Goal: Book appointment/travel/reservation

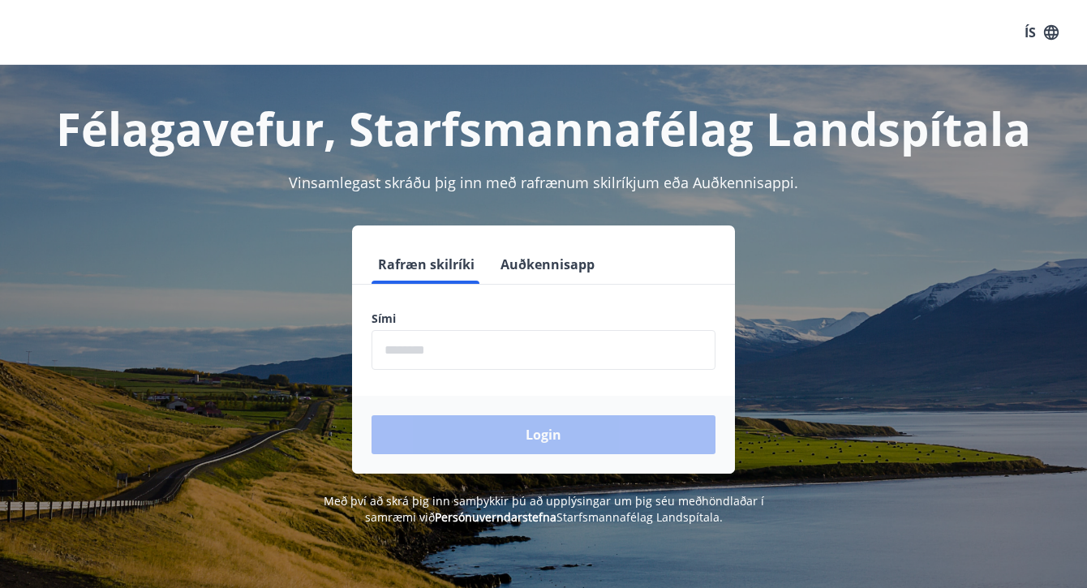
click at [473, 352] on input "phone" at bounding box center [543, 350] width 344 height 40
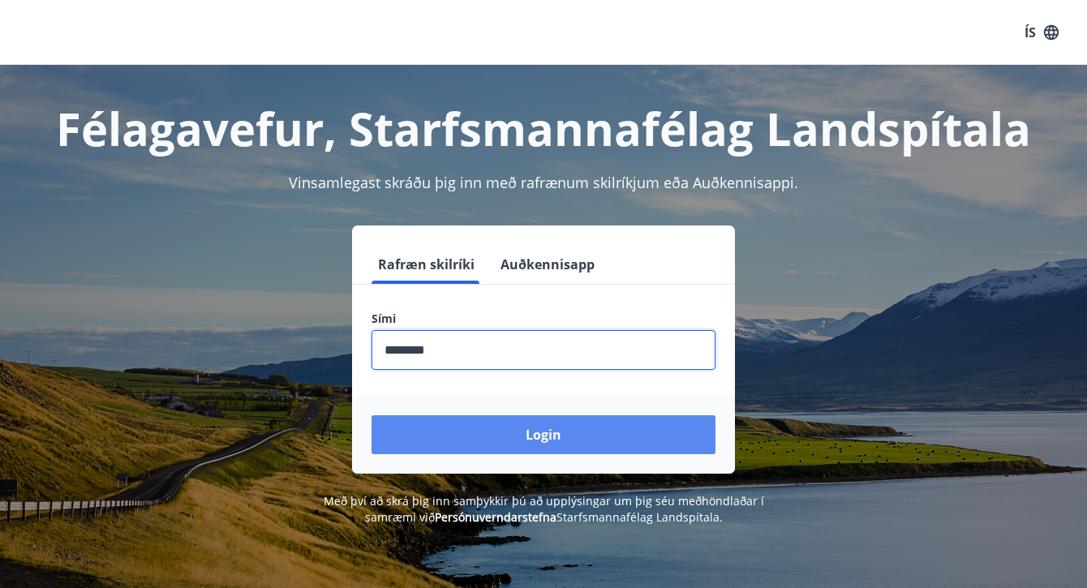
type input "********"
click at [527, 431] on button "Login" at bounding box center [543, 434] width 344 height 39
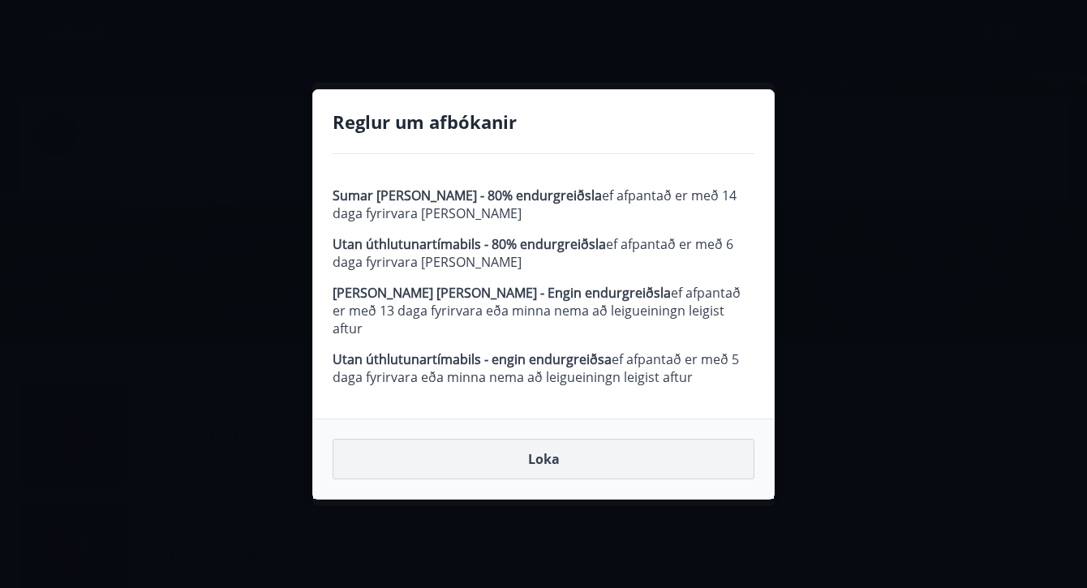
click at [548, 452] on button "Loka" at bounding box center [543, 459] width 422 height 41
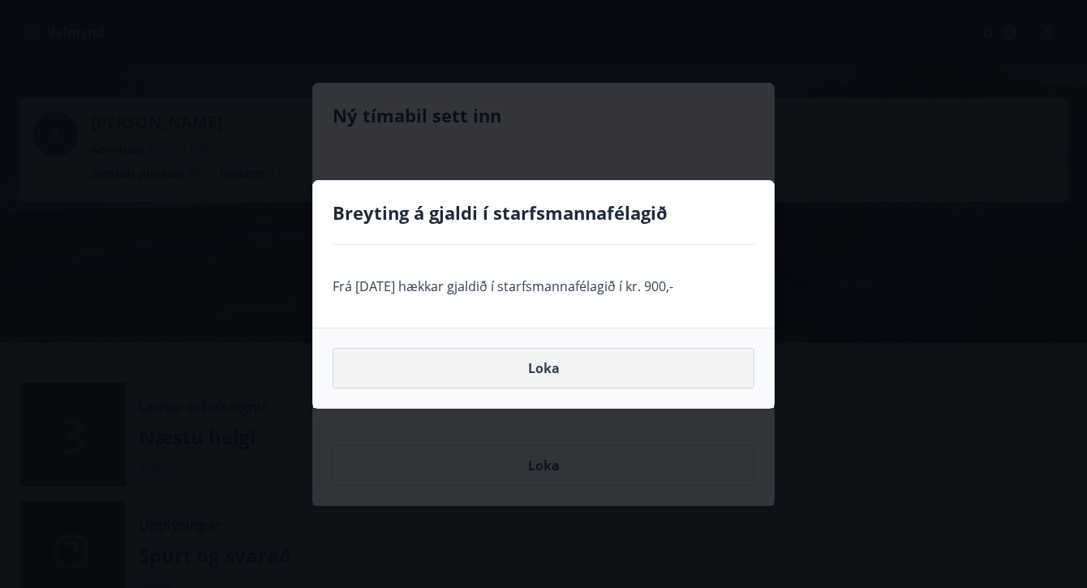
click at [540, 367] on button "Loka" at bounding box center [543, 368] width 422 height 41
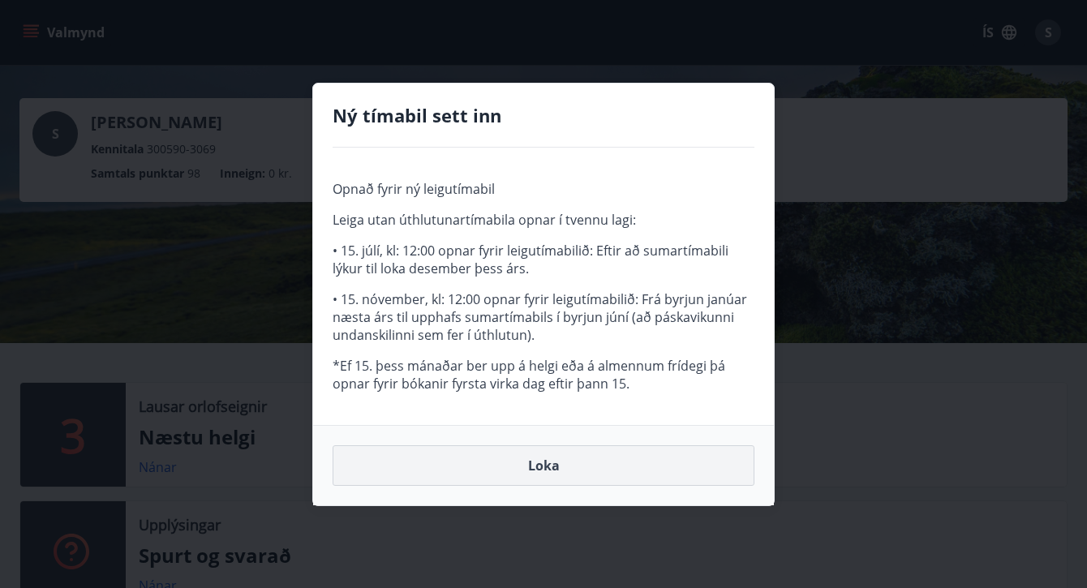
click at [540, 458] on button "Loka" at bounding box center [543, 465] width 422 height 41
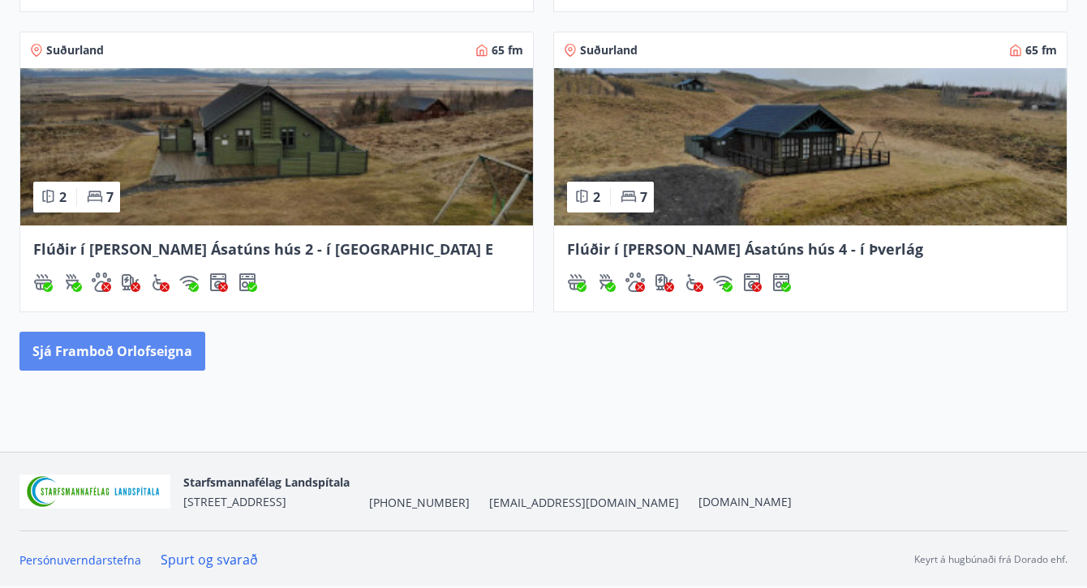
scroll to position [954, 0]
click at [138, 362] on button "Sjá framboð orlofseigna" at bounding box center [112, 351] width 186 height 39
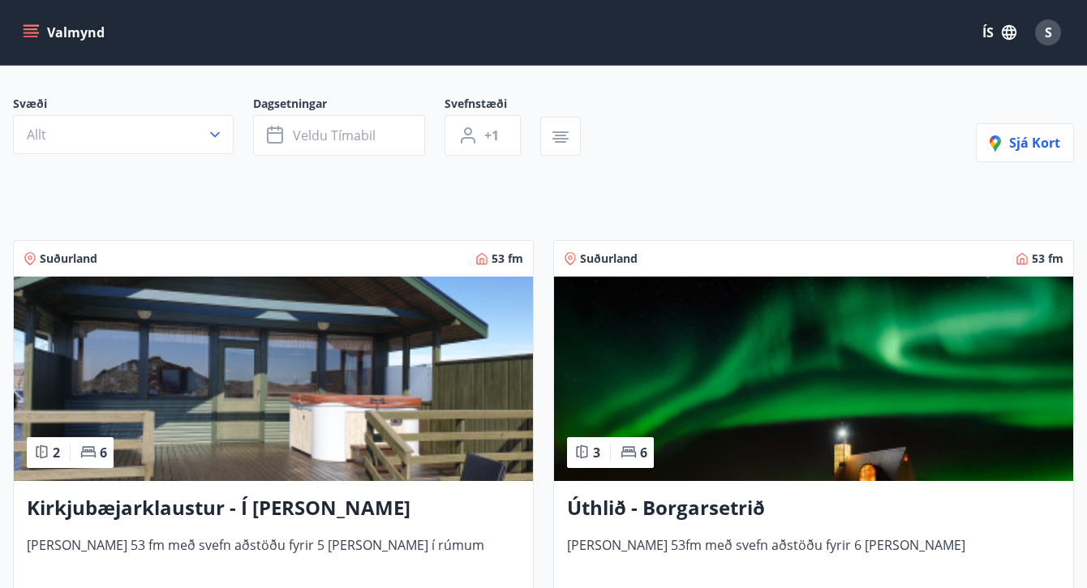
scroll to position [109, 0]
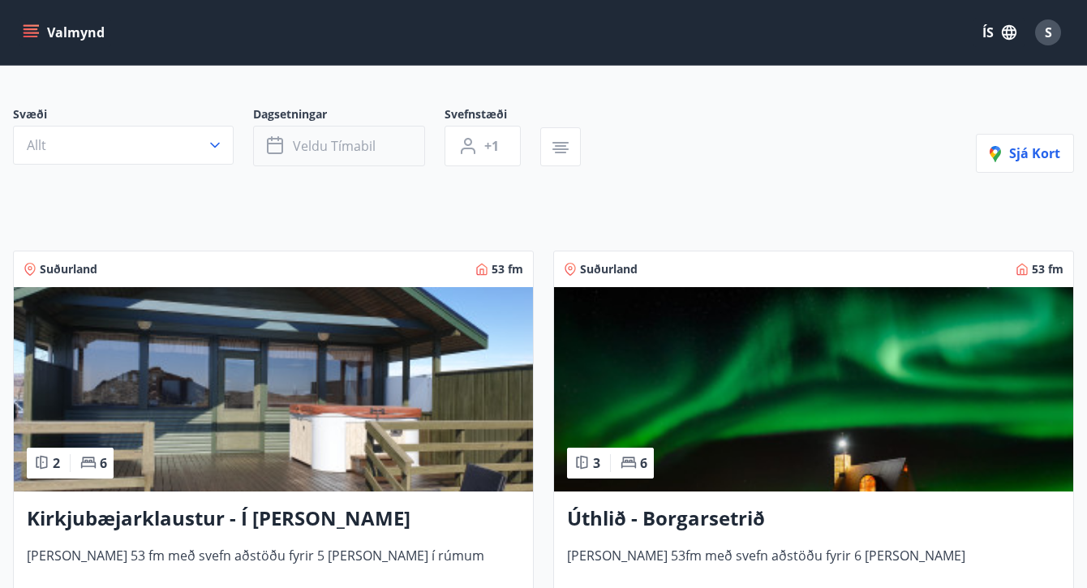
click at [314, 139] on span "Veldu tímabil" at bounding box center [334, 146] width 83 height 18
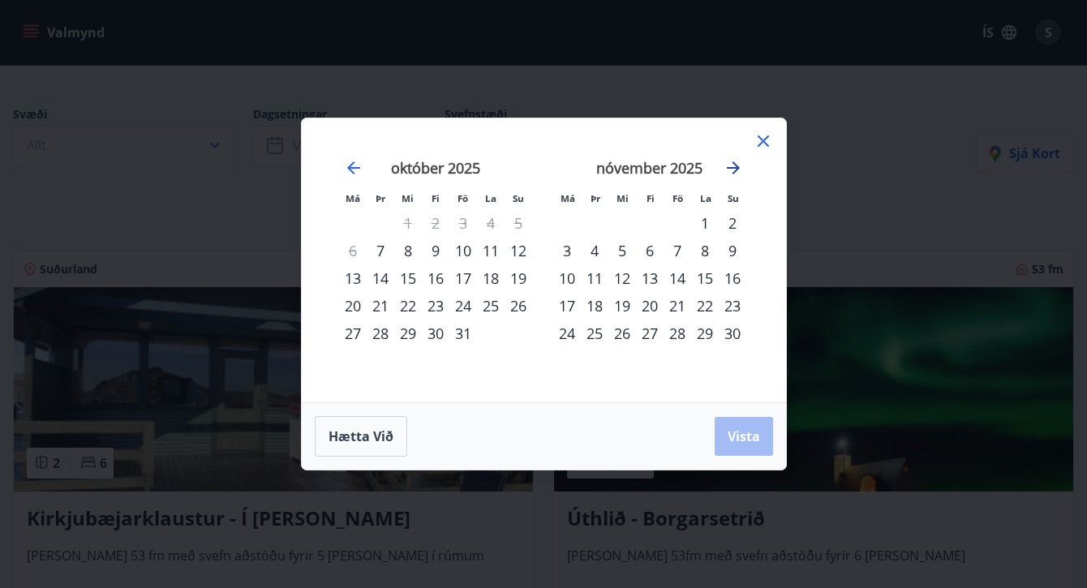
click at [728, 162] on icon "Move forward to switch to the next month." at bounding box center [732, 167] width 19 height 19
click at [674, 225] on div "5" at bounding box center [677, 223] width 28 height 28
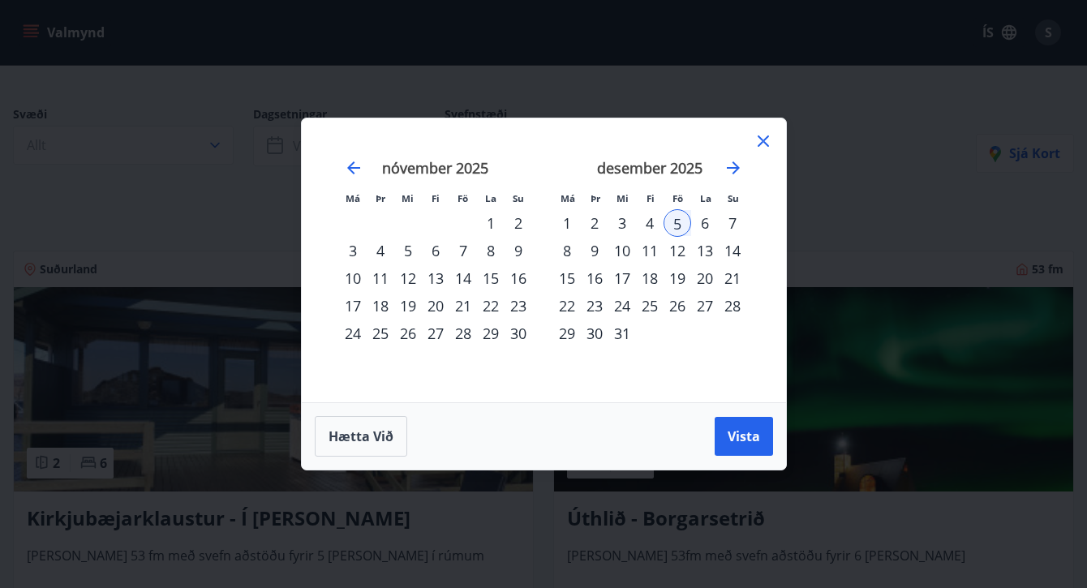
click at [729, 226] on div "7" at bounding box center [732, 223] width 28 height 28
click at [641, 220] on div "4" at bounding box center [650, 223] width 28 height 28
click at [567, 249] on div "8" at bounding box center [567, 251] width 28 height 28
click at [745, 436] on span "Vista" at bounding box center [743, 436] width 32 height 18
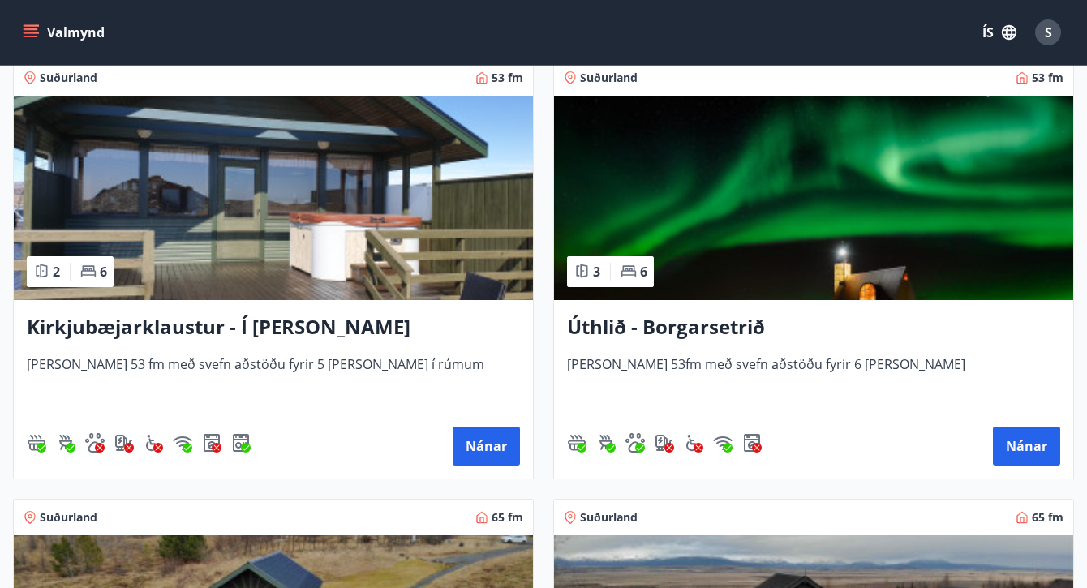
scroll to position [300, 1]
click at [731, 159] on img at bounding box center [813, 198] width 519 height 204
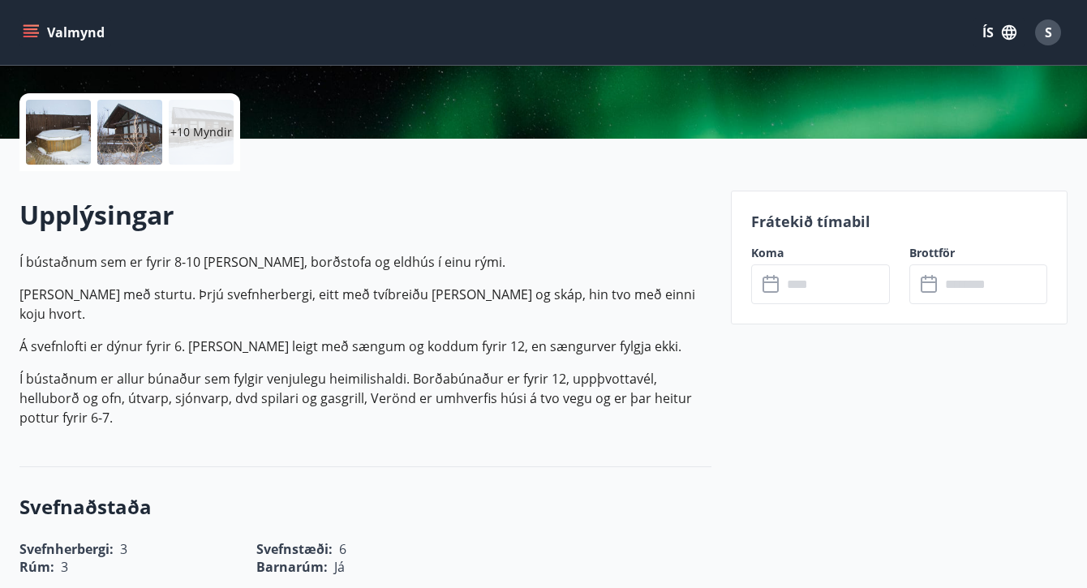
scroll to position [350, 0]
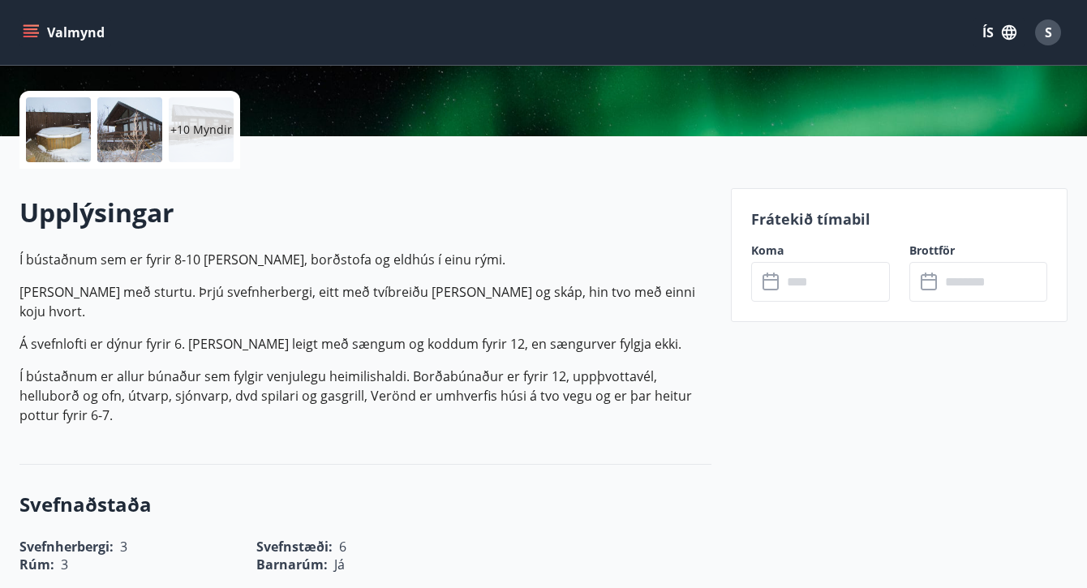
click at [775, 289] on icon at bounding box center [770, 282] width 16 height 16
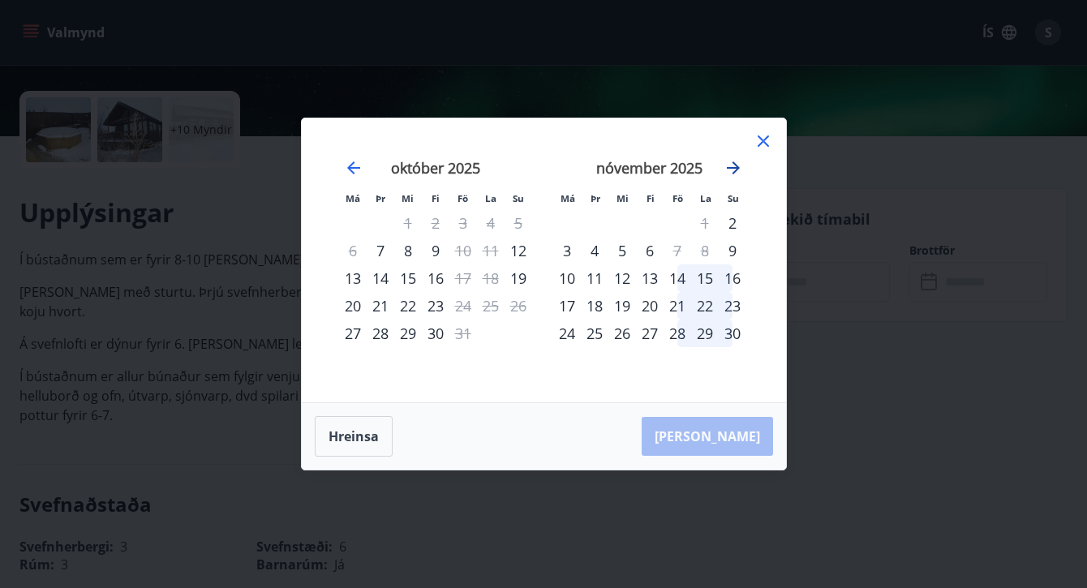
click at [735, 173] on icon "Move forward to switch to the next month." at bounding box center [732, 167] width 19 height 19
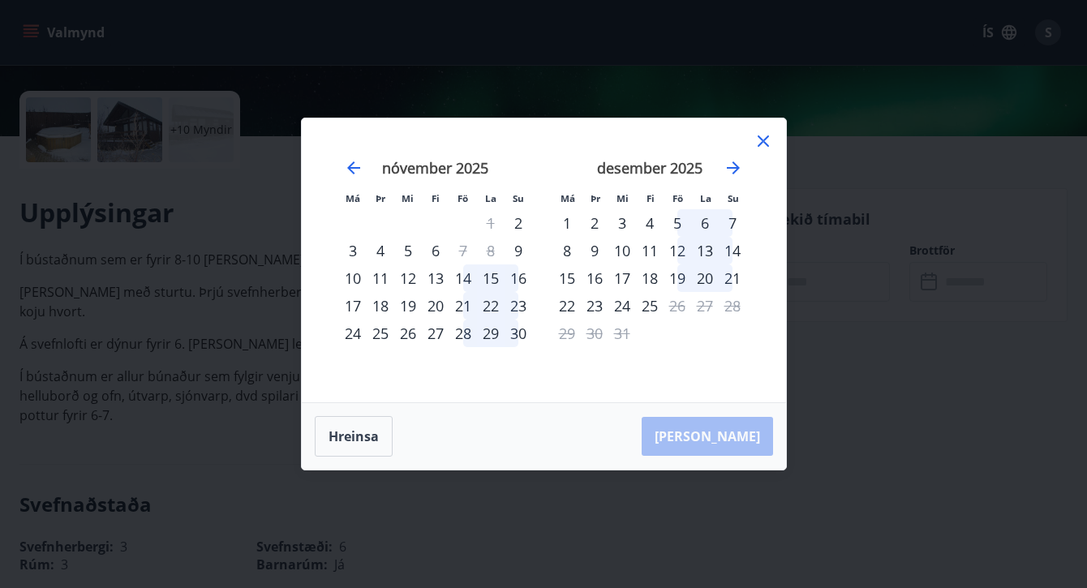
click at [648, 221] on div "4" at bounding box center [650, 223] width 28 height 28
click at [671, 225] on div "5" at bounding box center [677, 223] width 28 height 28
click at [673, 225] on div "5" at bounding box center [677, 223] width 28 height 28
click at [677, 225] on div "5" at bounding box center [677, 223] width 28 height 28
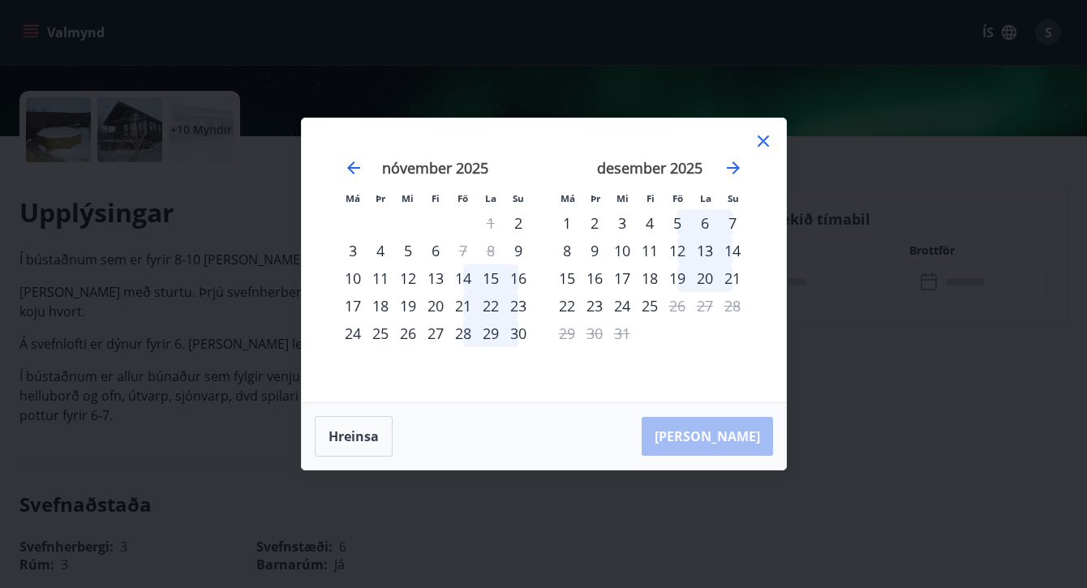
click at [705, 225] on div "6" at bounding box center [705, 223] width 28 height 28
click at [767, 141] on icon at bounding box center [762, 140] width 19 height 19
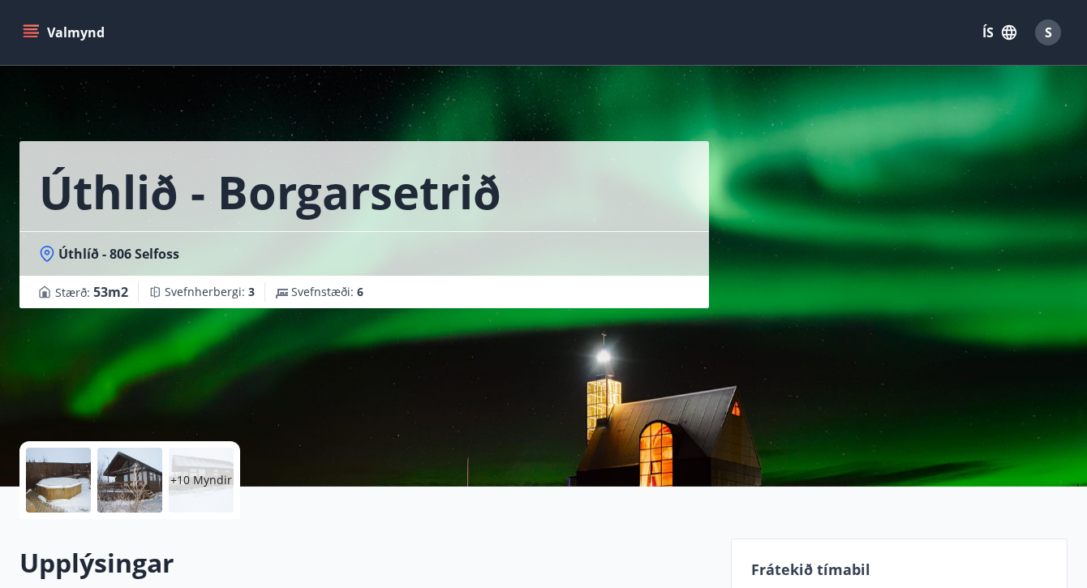
scroll to position [0, 0]
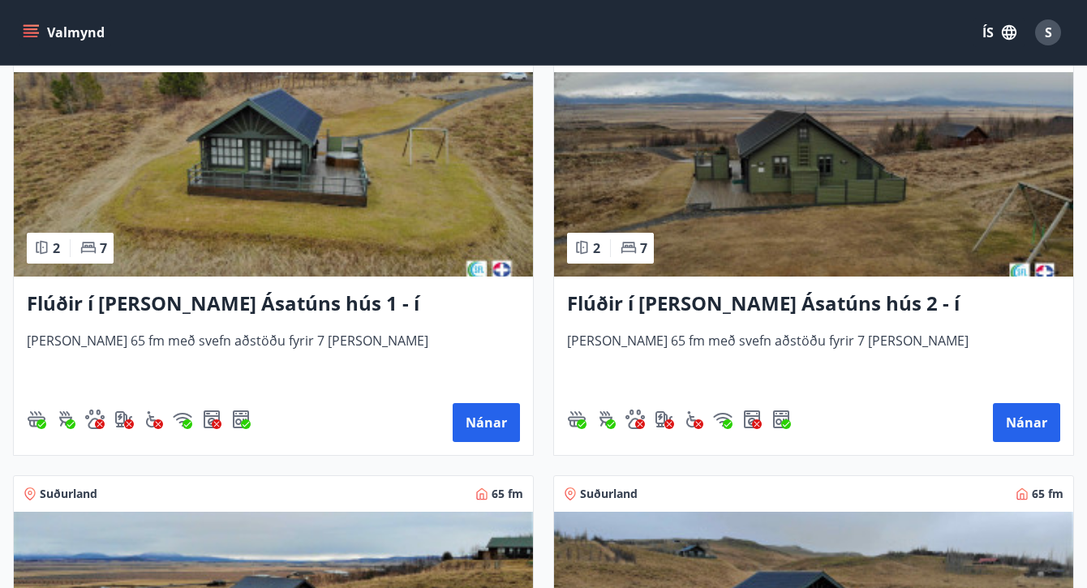
scroll to position [772, 0]
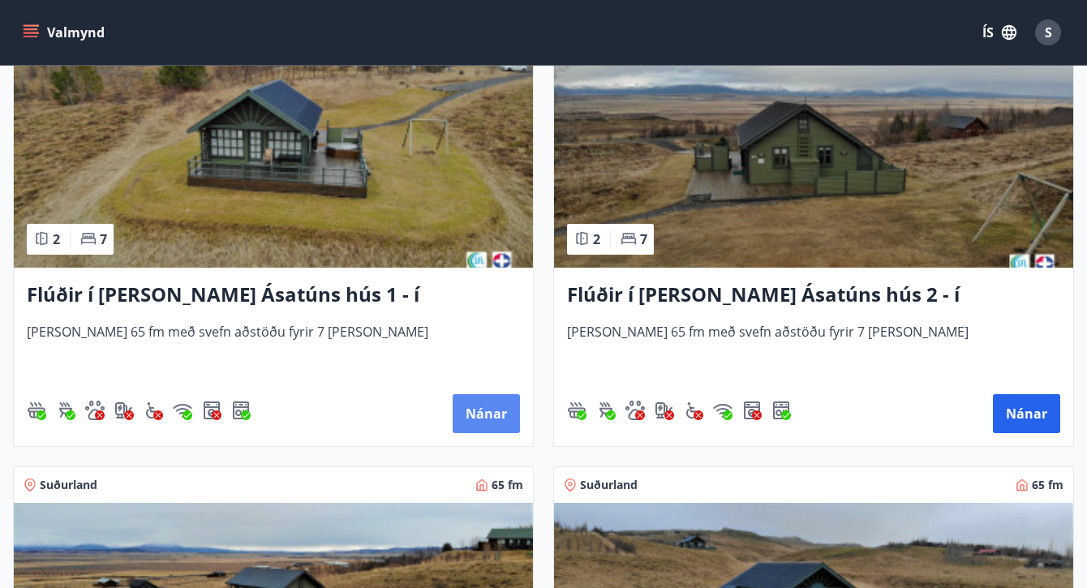
click at [478, 405] on button "Nánar" at bounding box center [486, 413] width 67 height 39
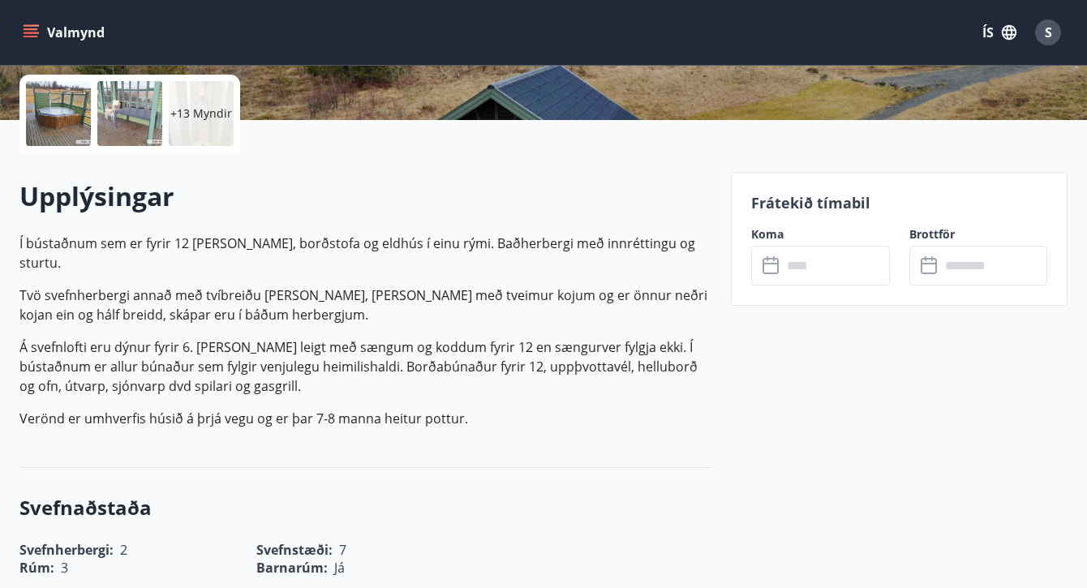
scroll to position [369, 0]
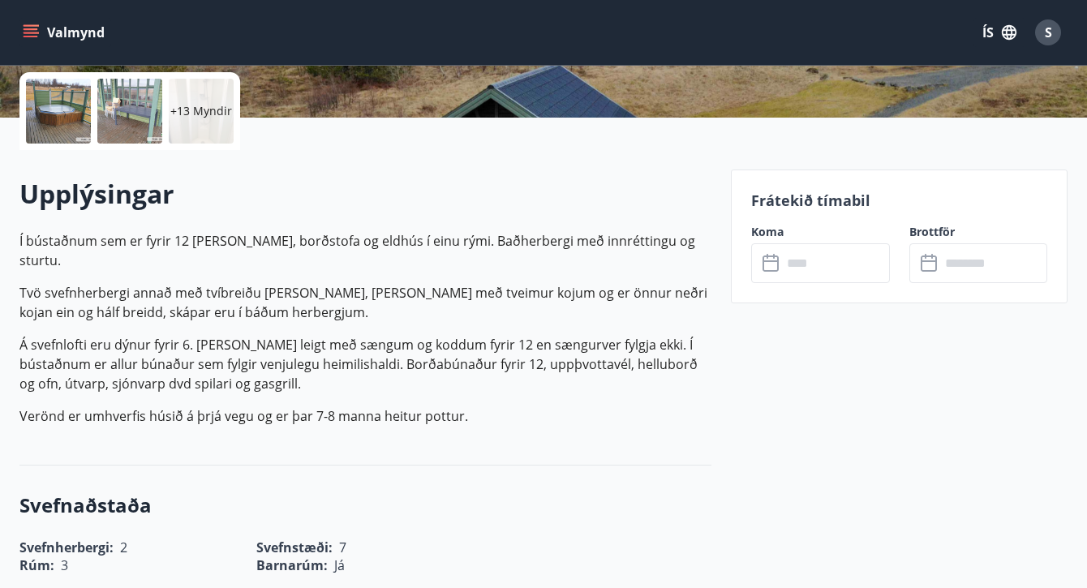
click at [799, 265] on input "text" at bounding box center [835, 263] width 107 height 40
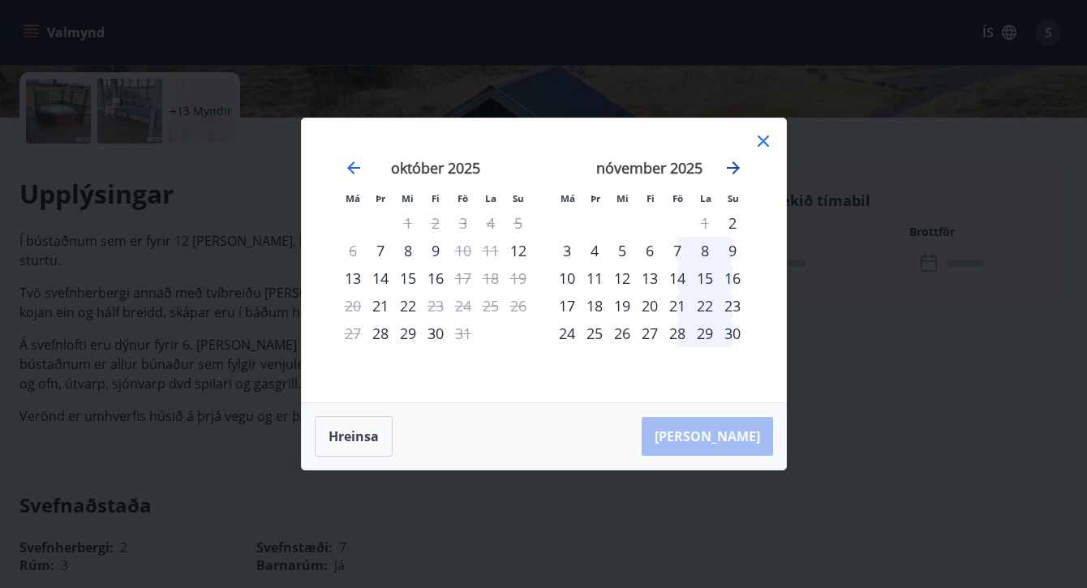
click at [734, 167] on icon "Move forward to switch to the next month." at bounding box center [733, 167] width 13 height 13
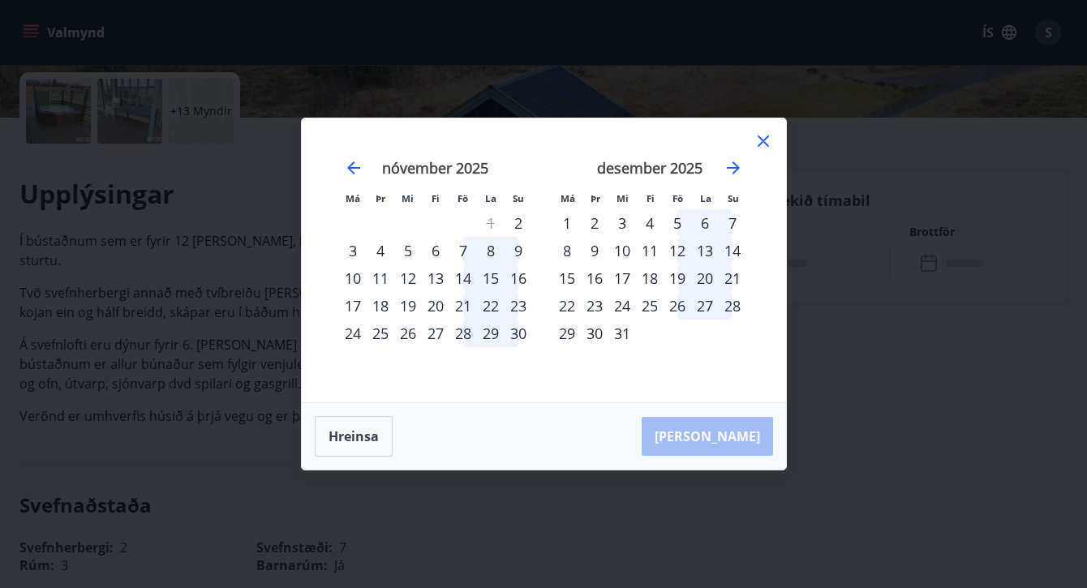
click at [671, 223] on div "5" at bounding box center [677, 223] width 28 height 28
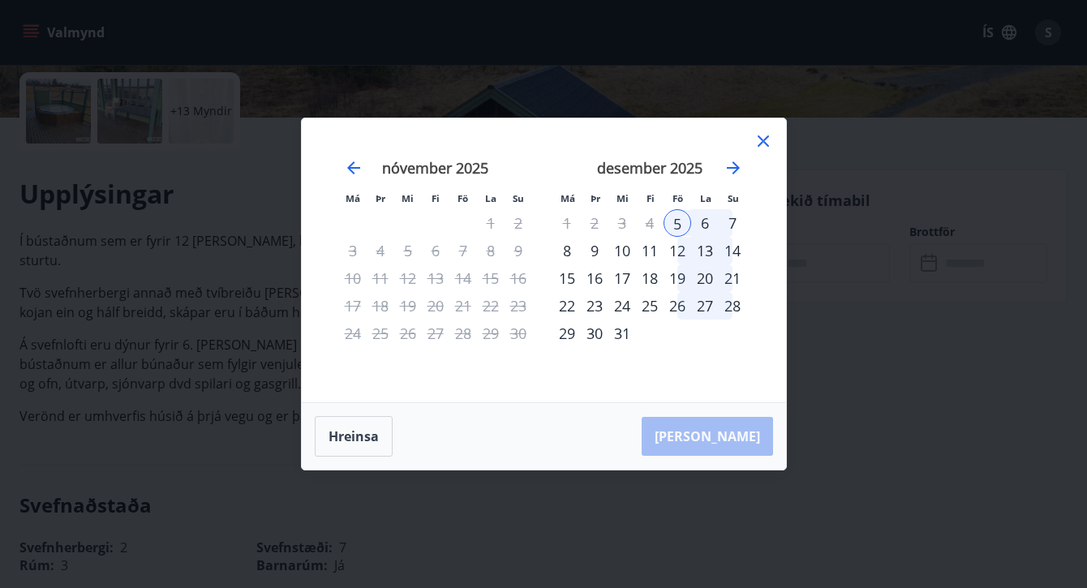
click at [571, 252] on div "8" at bounding box center [567, 251] width 28 height 28
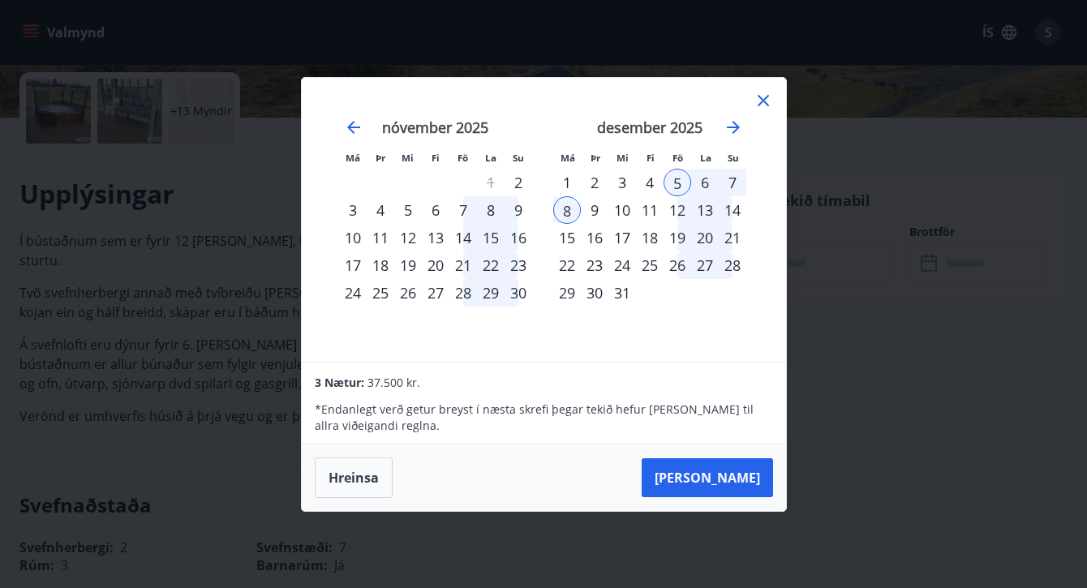
click at [766, 97] on icon at bounding box center [762, 100] width 11 height 11
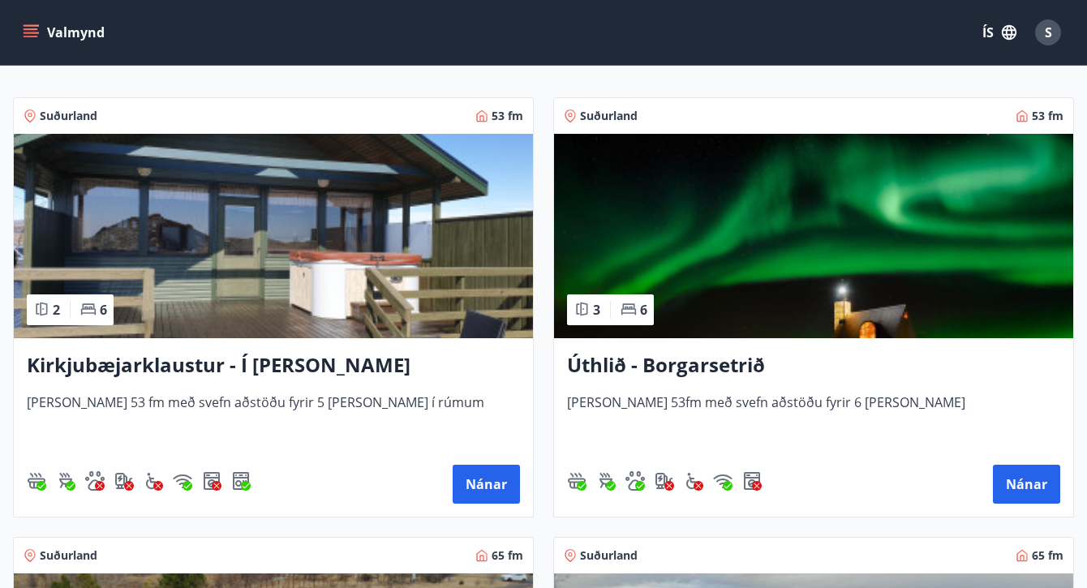
scroll to position [401, 0]
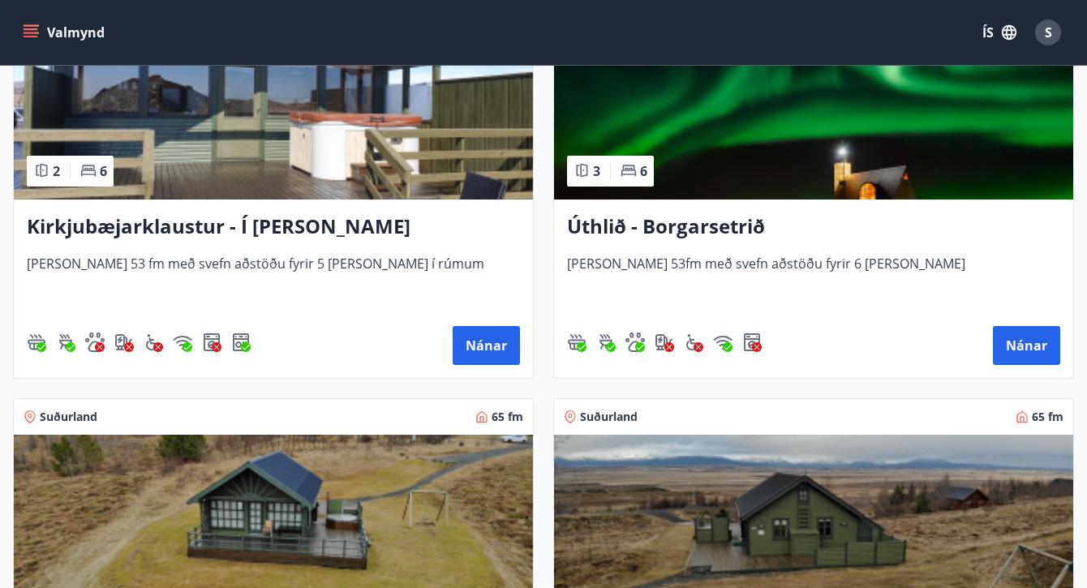
click at [821, 119] on img at bounding box center [813, 97] width 519 height 204
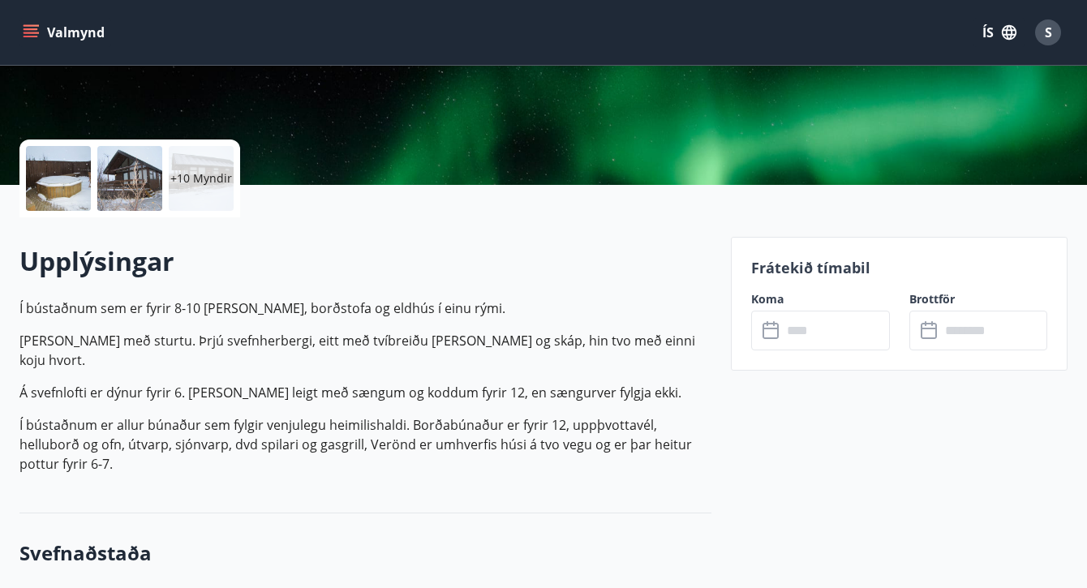
scroll to position [305, 0]
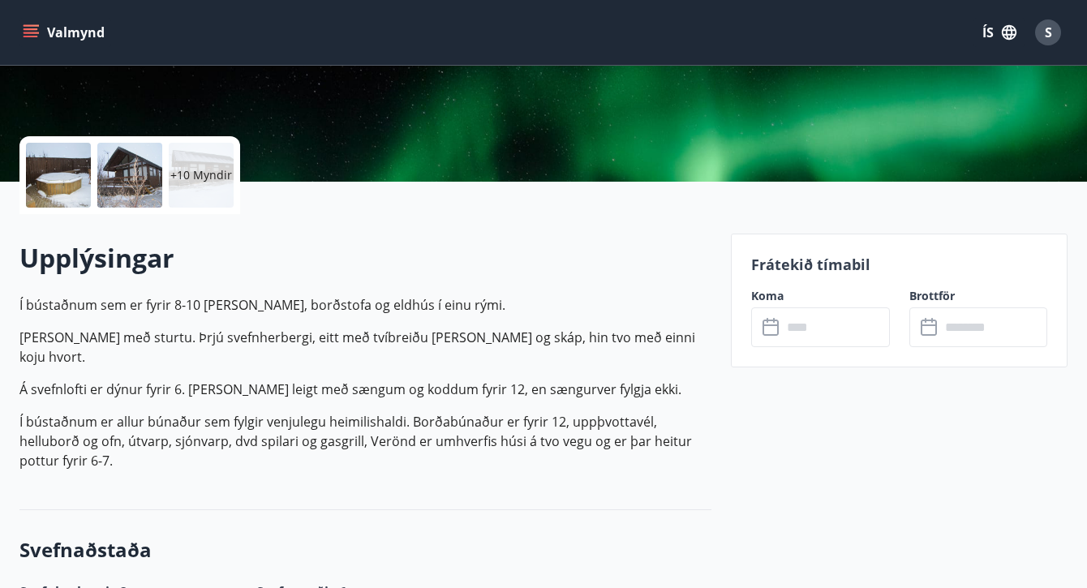
click at [843, 318] on input "text" at bounding box center [835, 327] width 107 height 40
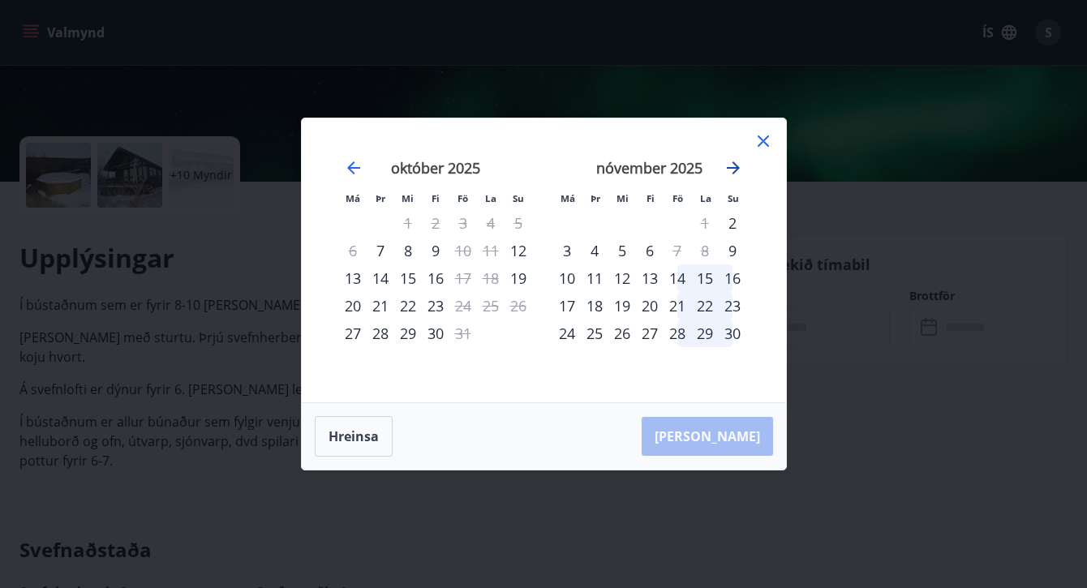
click at [727, 170] on icon "Move forward to switch to the next month." at bounding box center [732, 167] width 19 height 19
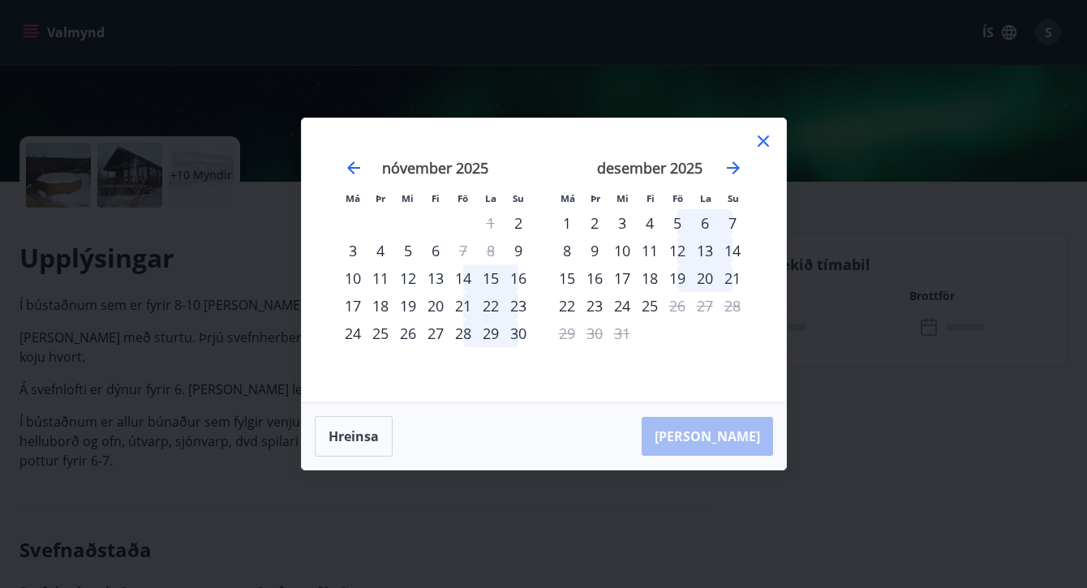
click at [677, 221] on div "5" at bounding box center [677, 223] width 28 height 28
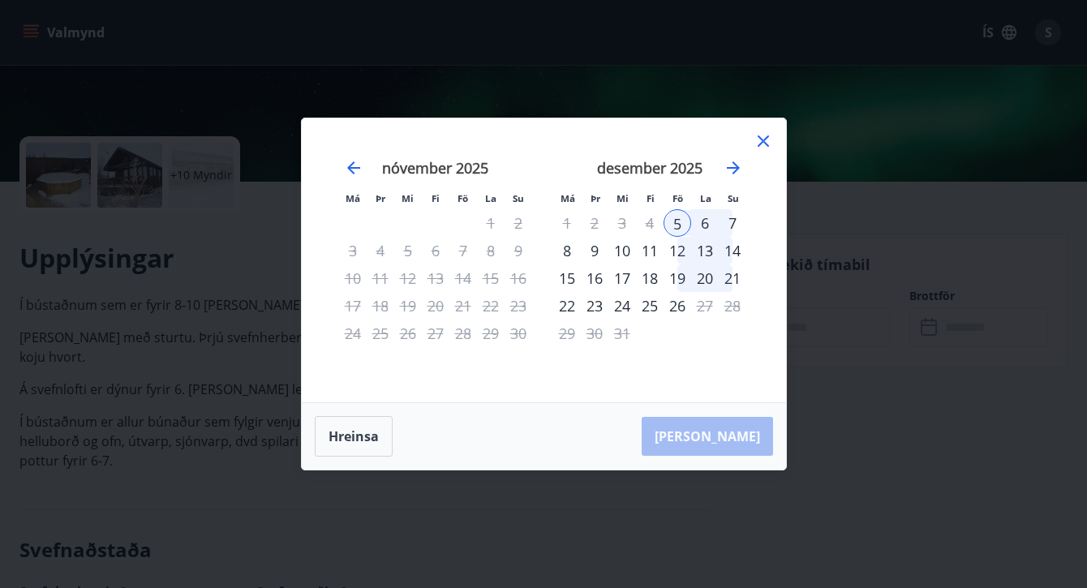
click at [565, 249] on div "8" at bounding box center [567, 251] width 28 height 28
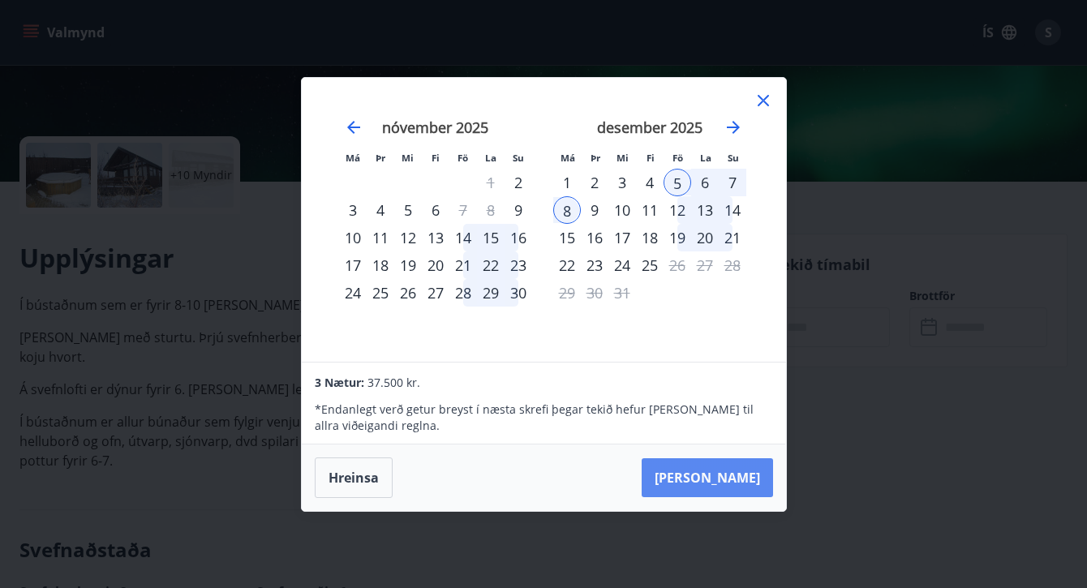
click at [710, 483] on button "Taka Frá" at bounding box center [706, 477] width 131 height 39
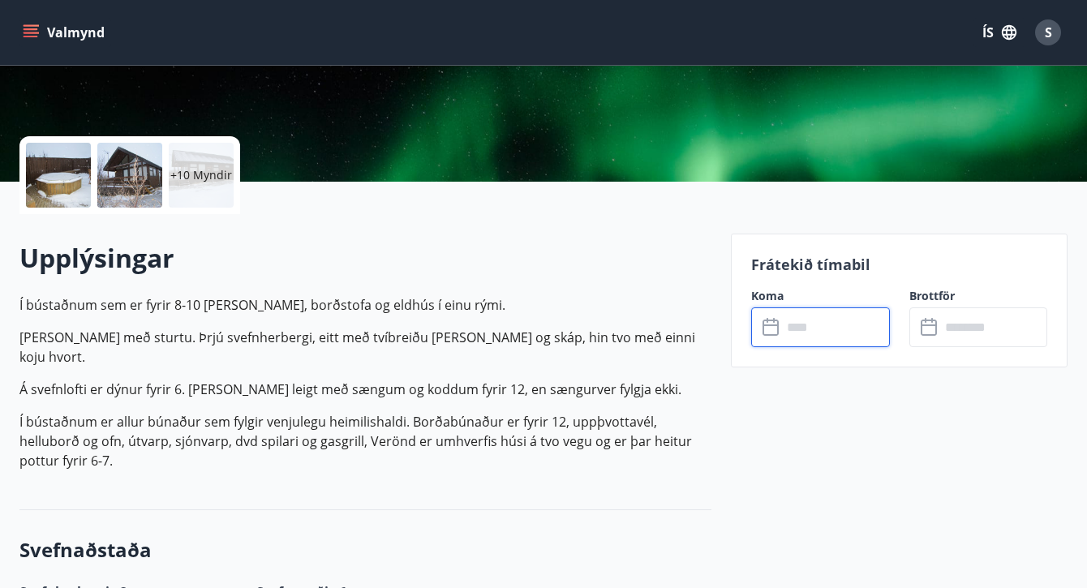
type input "******"
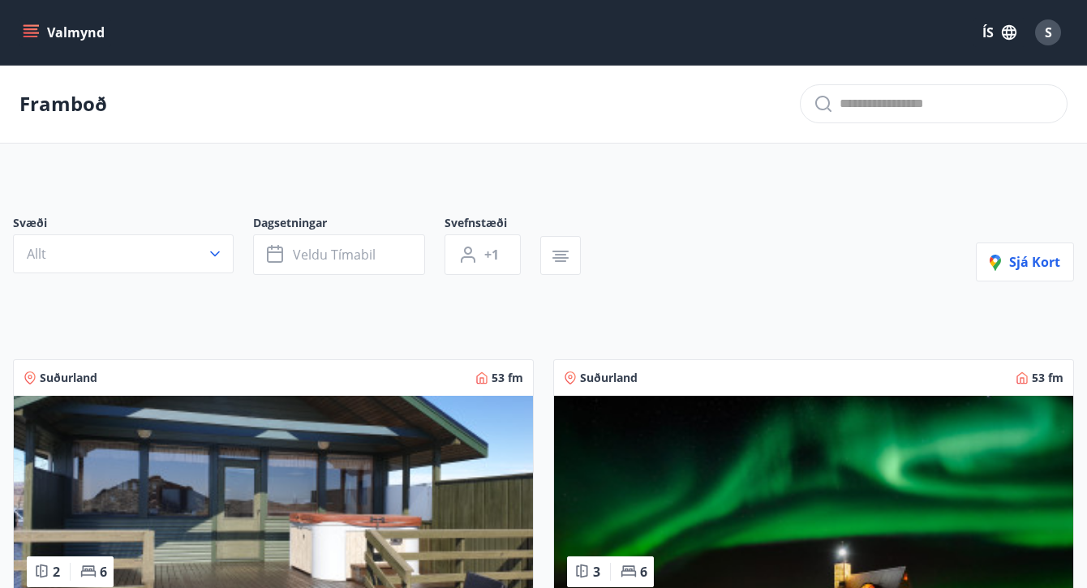
scroll to position [2, 0]
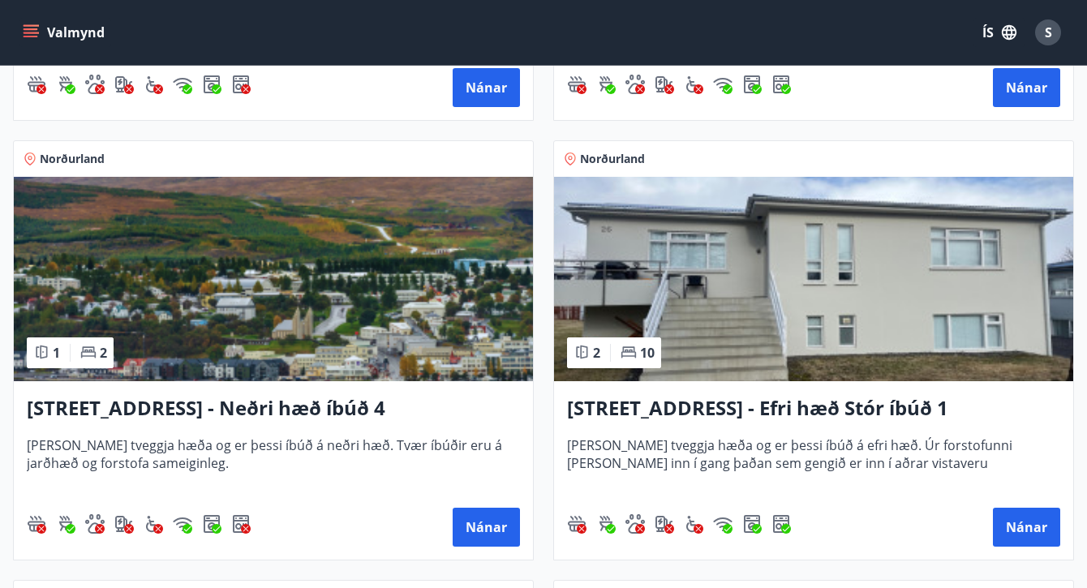
scroll to position [2384, 0]
